Goal: Browse casually: Explore the website without a specific task or goal

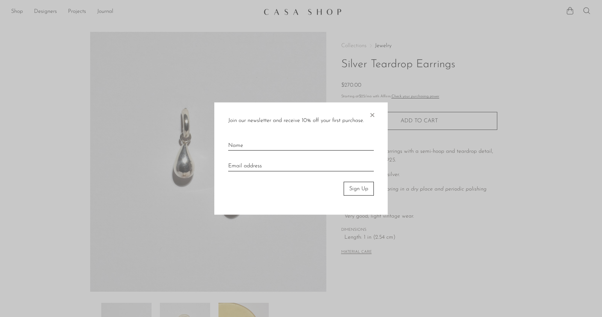
click at [373, 115] on span "×" at bounding box center [371, 113] width 7 height 22
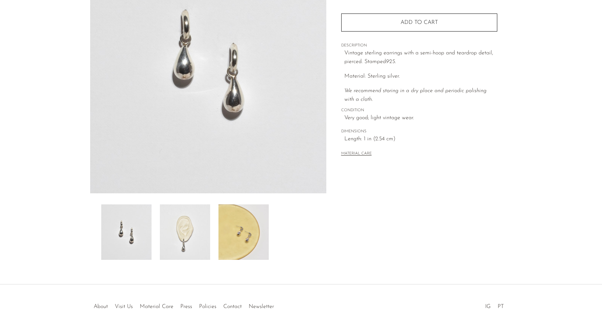
scroll to position [103, 0]
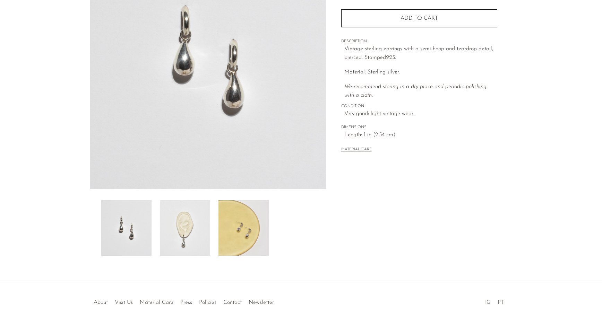
click at [245, 219] on img at bounding box center [243, 227] width 50 height 55
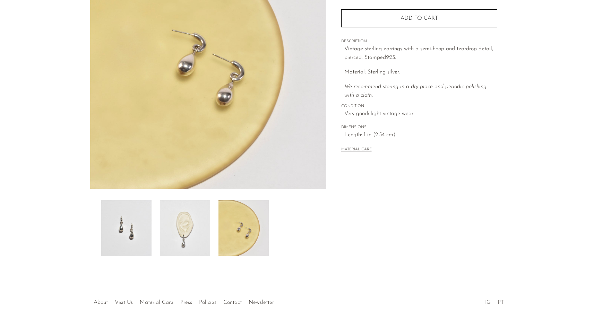
click at [196, 232] on img at bounding box center [185, 227] width 50 height 55
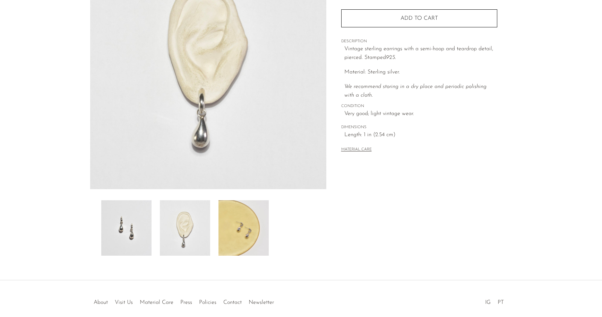
scroll to position [0, 0]
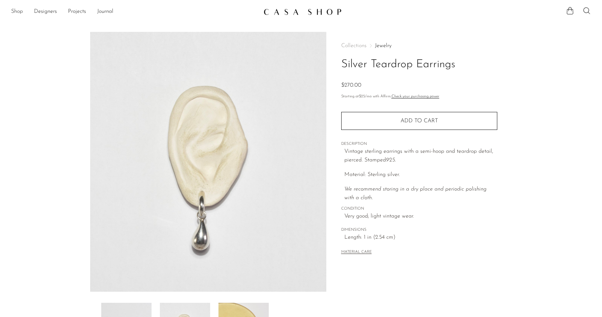
click at [20, 9] on link "Shop" at bounding box center [17, 11] width 12 height 9
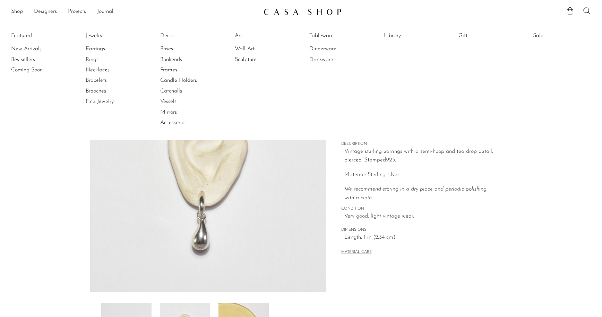
click at [98, 49] on link "Earrings" at bounding box center [112, 49] width 52 height 8
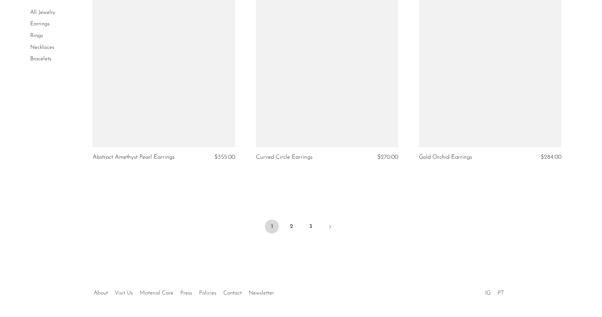
scroll to position [2647, 0]
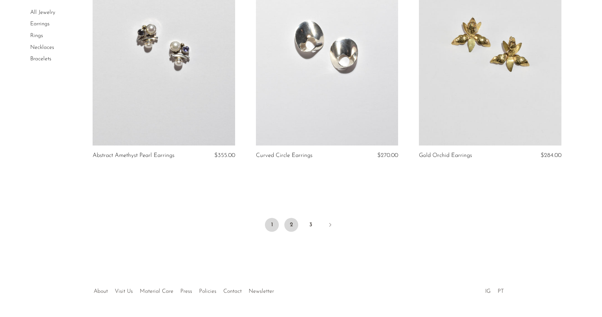
click at [290, 224] on link "2" at bounding box center [291, 225] width 14 height 14
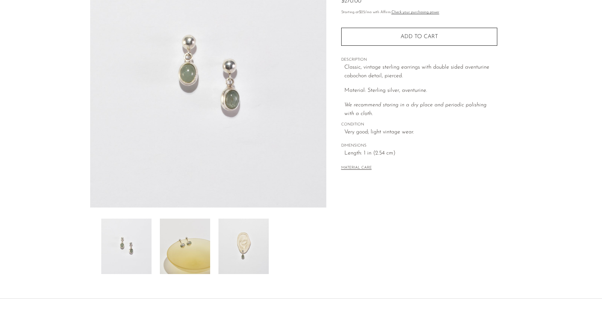
scroll to position [134, 0]
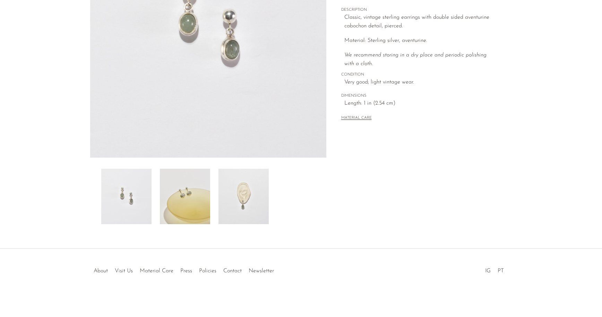
click at [198, 196] on img at bounding box center [185, 196] width 50 height 55
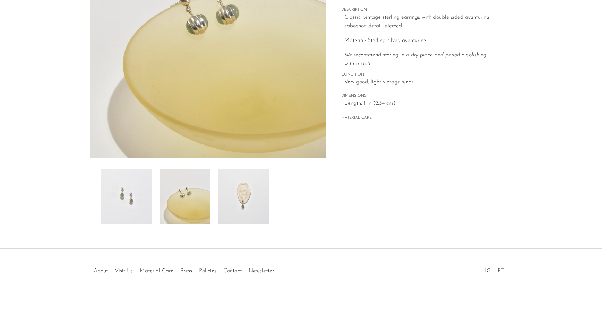
click at [236, 193] on img at bounding box center [243, 196] width 50 height 55
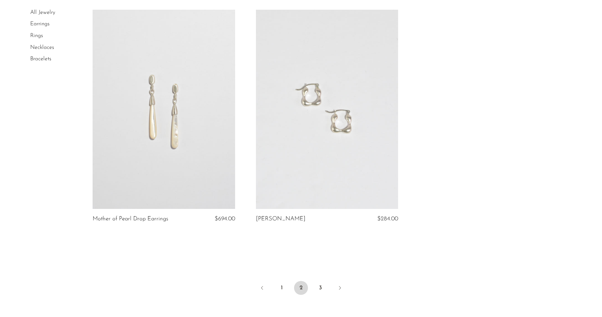
scroll to position [2632, 0]
click at [321, 287] on link "3" at bounding box center [320, 286] width 14 height 14
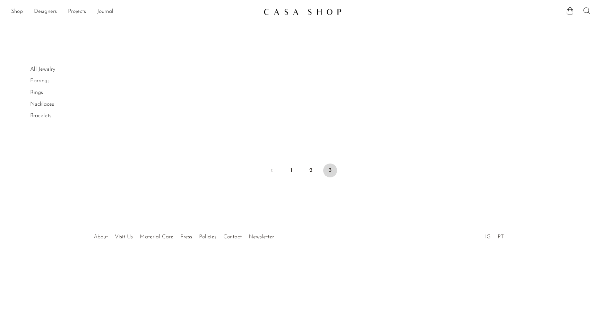
click at [16, 10] on link "Shop" at bounding box center [17, 11] width 12 height 9
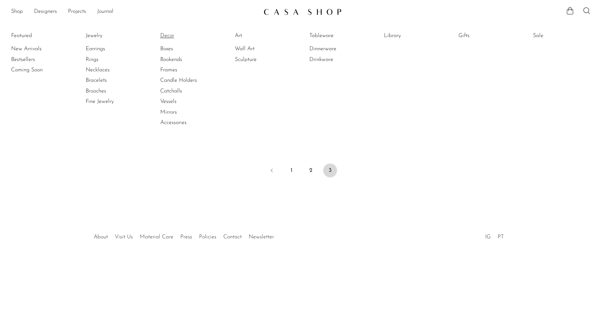
click at [168, 36] on link "Decor" at bounding box center [186, 36] width 52 height 8
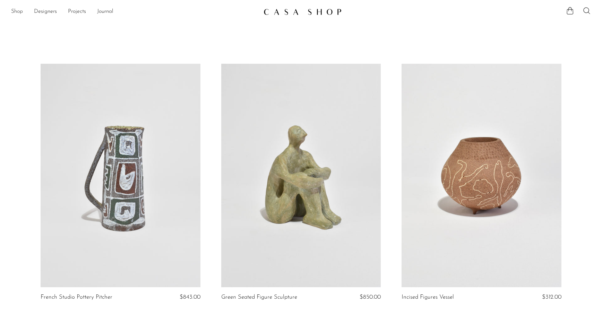
click at [17, 14] on link "Shop" at bounding box center [17, 11] width 12 height 9
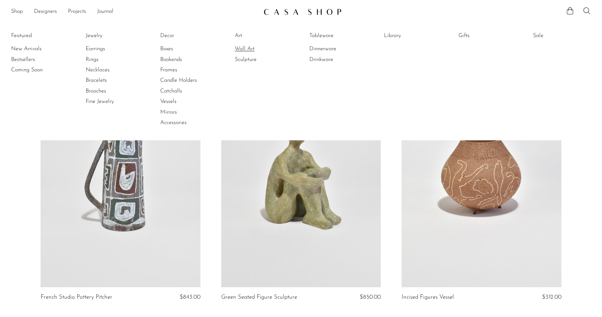
click at [244, 51] on link "Wall Art" at bounding box center [261, 49] width 52 height 8
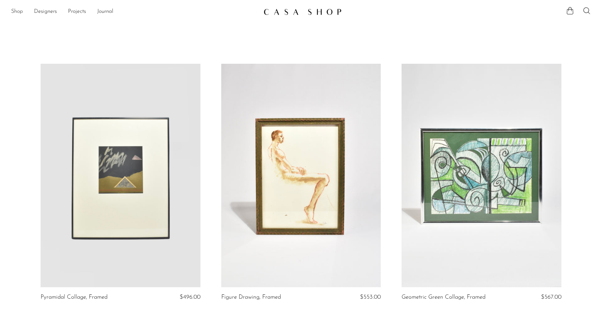
click at [16, 13] on link "Shop" at bounding box center [17, 11] width 12 height 9
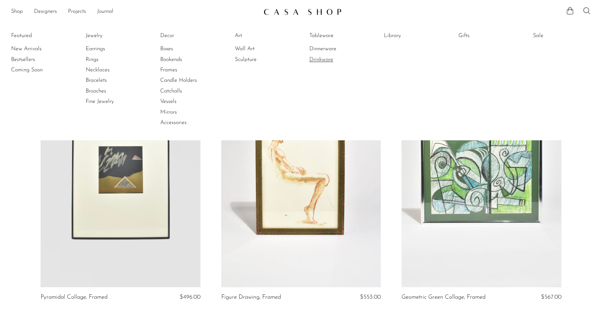
click at [324, 59] on link "Drinkware" at bounding box center [335, 60] width 52 height 8
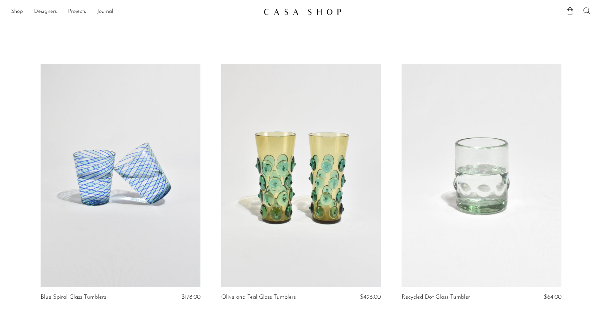
click at [18, 14] on link "Shop" at bounding box center [17, 11] width 12 height 9
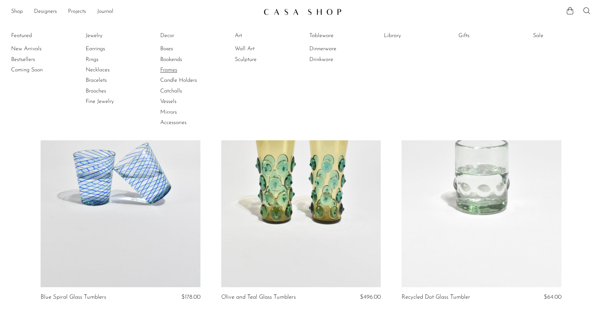
click at [172, 71] on link "Frames" at bounding box center [186, 70] width 52 height 8
